Goal: Navigation & Orientation: Find specific page/section

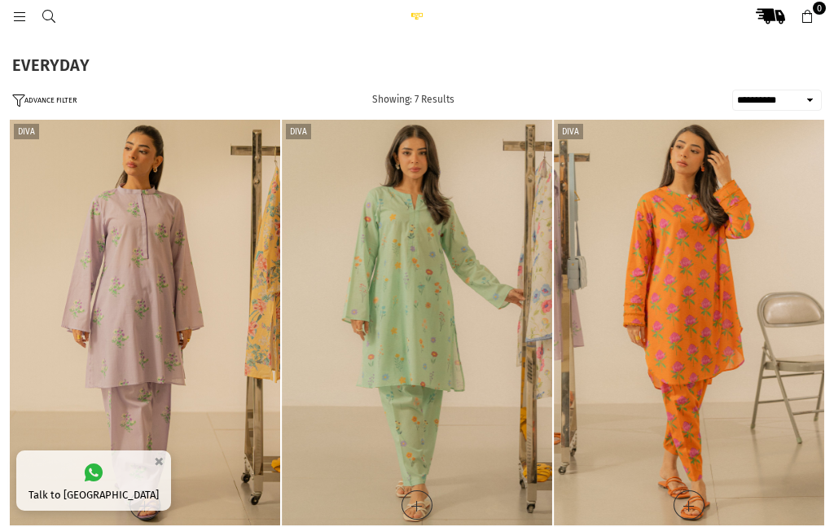
select select "**********"
click at [28, 18] on link at bounding box center [19, 16] width 29 height 12
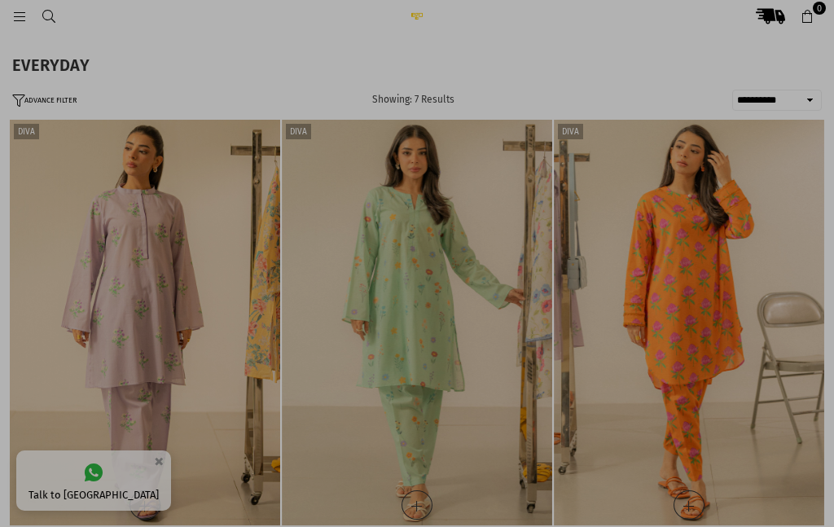
click at [27, 26] on div at bounding box center [417, 263] width 834 height 527
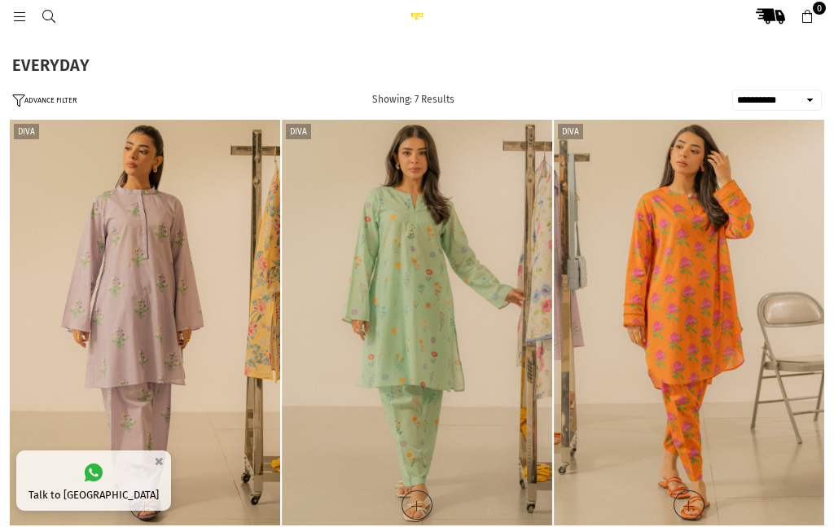
click at [30, 22] on link at bounding box center [19, 16] width 29 height 12
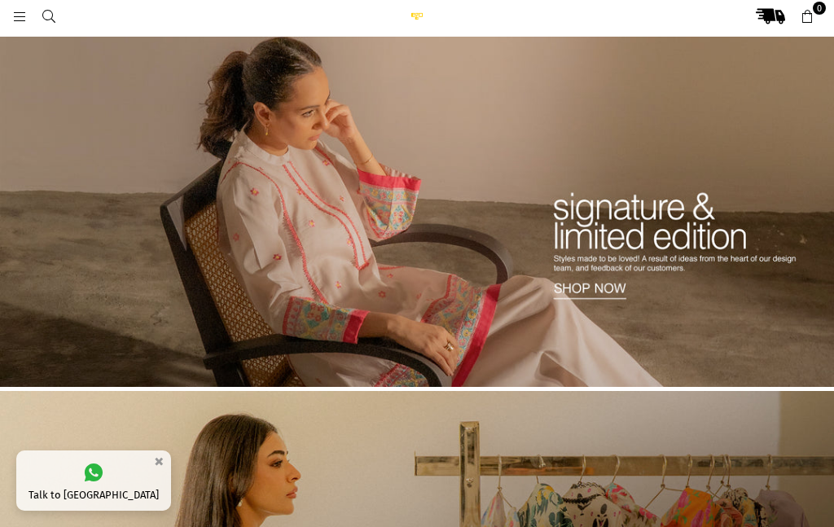
click at [19, 20] on icon at bounding box center [19, 17] width 15 height 15
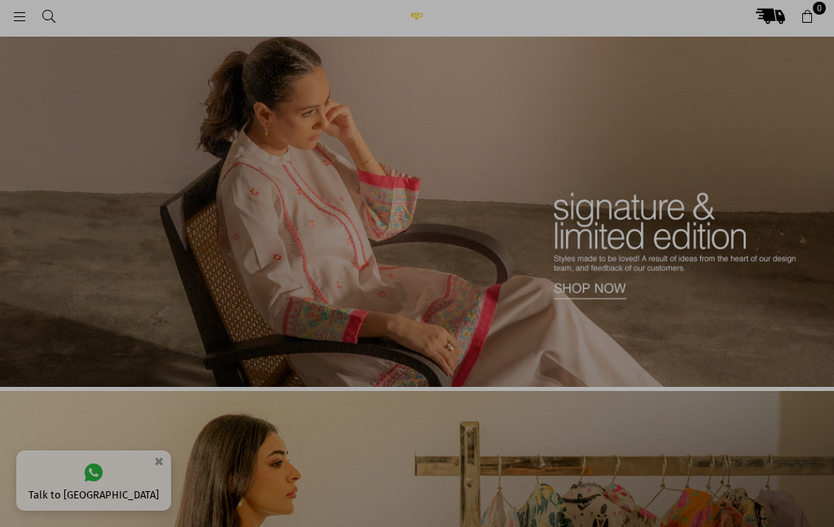
click at [23, 20] on div at bounding box center [417, 263] width 834 height 527
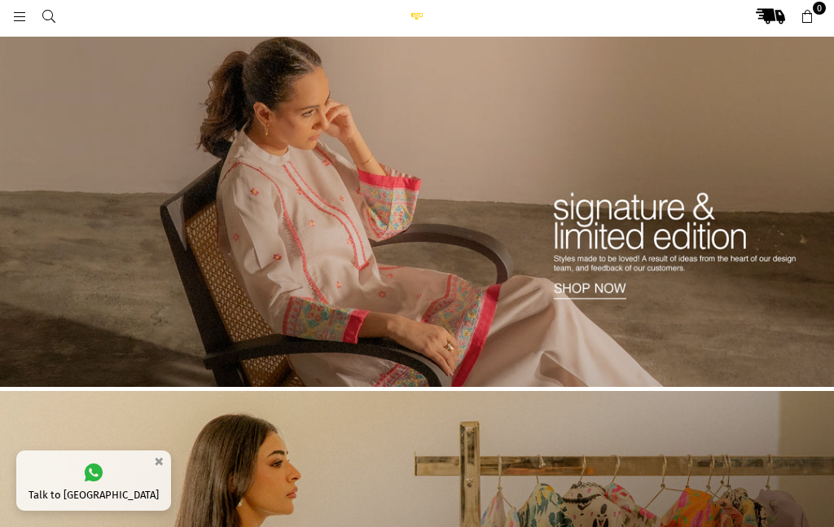
click at [15, 22] on icon at bounding box center [19, 17] width 15 height 15
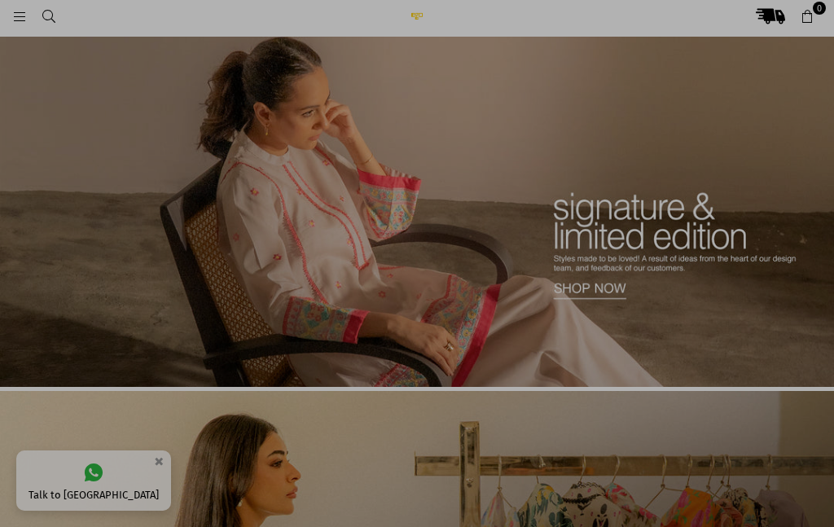
click at [24, 24] on div at bounding box center [417, 263] width 834 height 527
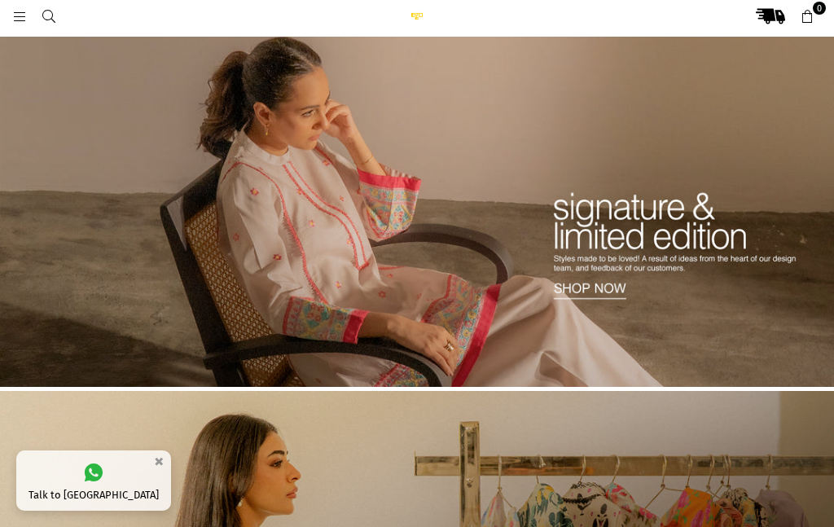
click at [14, 22] on icon at bounding box center [19, 17] width 15 height 15
